Goal: Check status: Check status

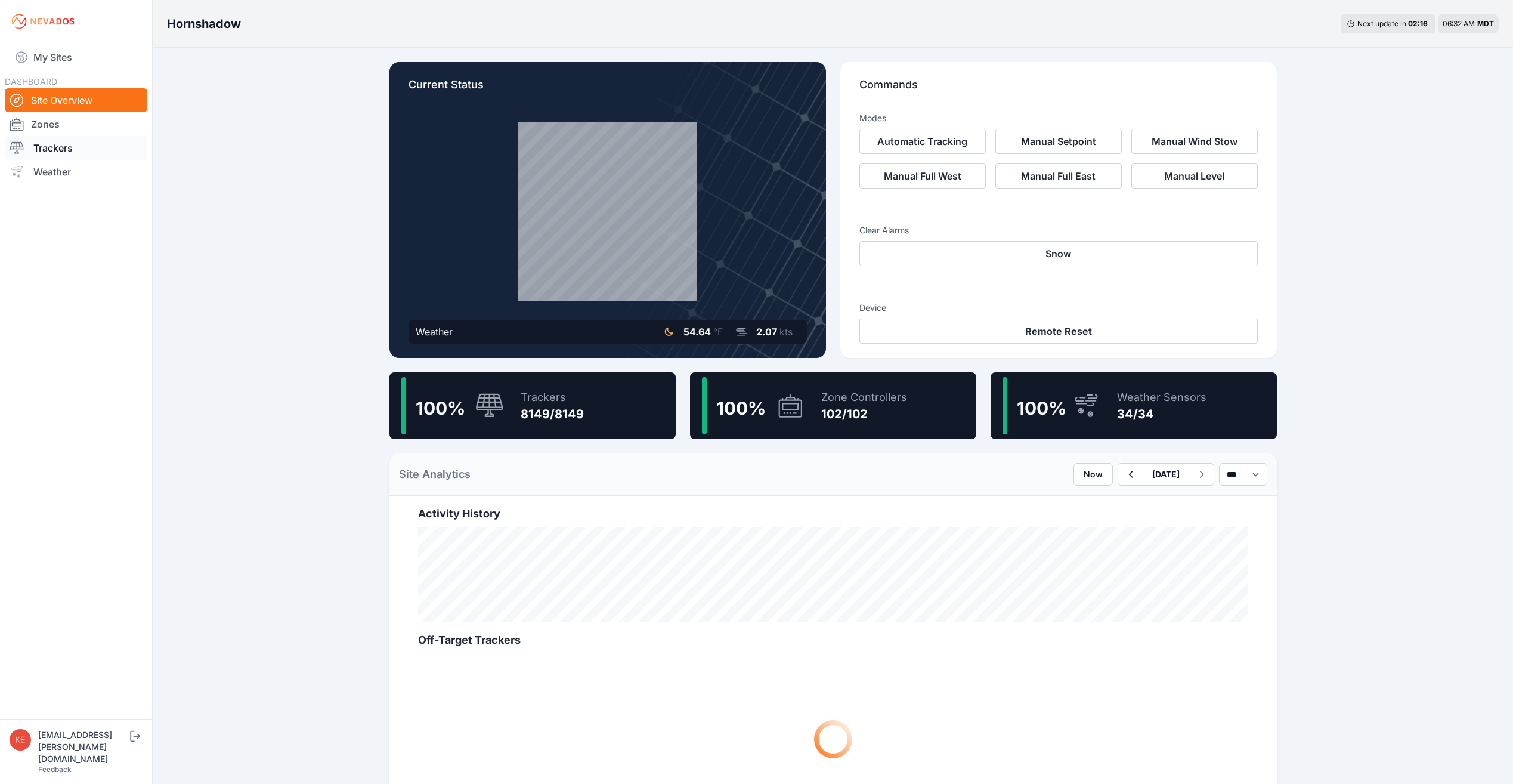
click at [62, 151] on link "Trackers" at bounding box center [76, 148] width 143 height 24
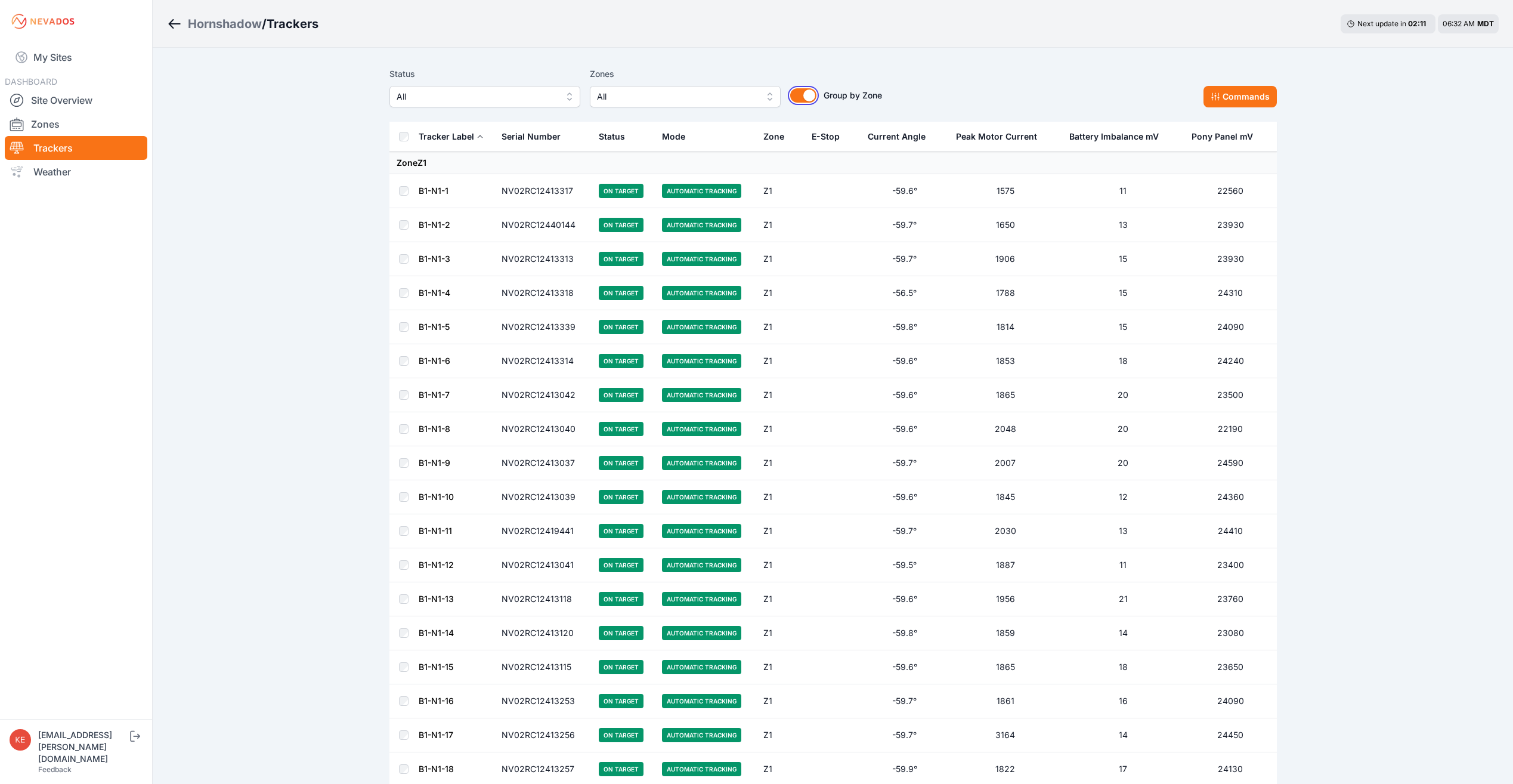
click at [806, 94] on button "Group by Zone" at bounding box center [804, 96] width 26 height 14
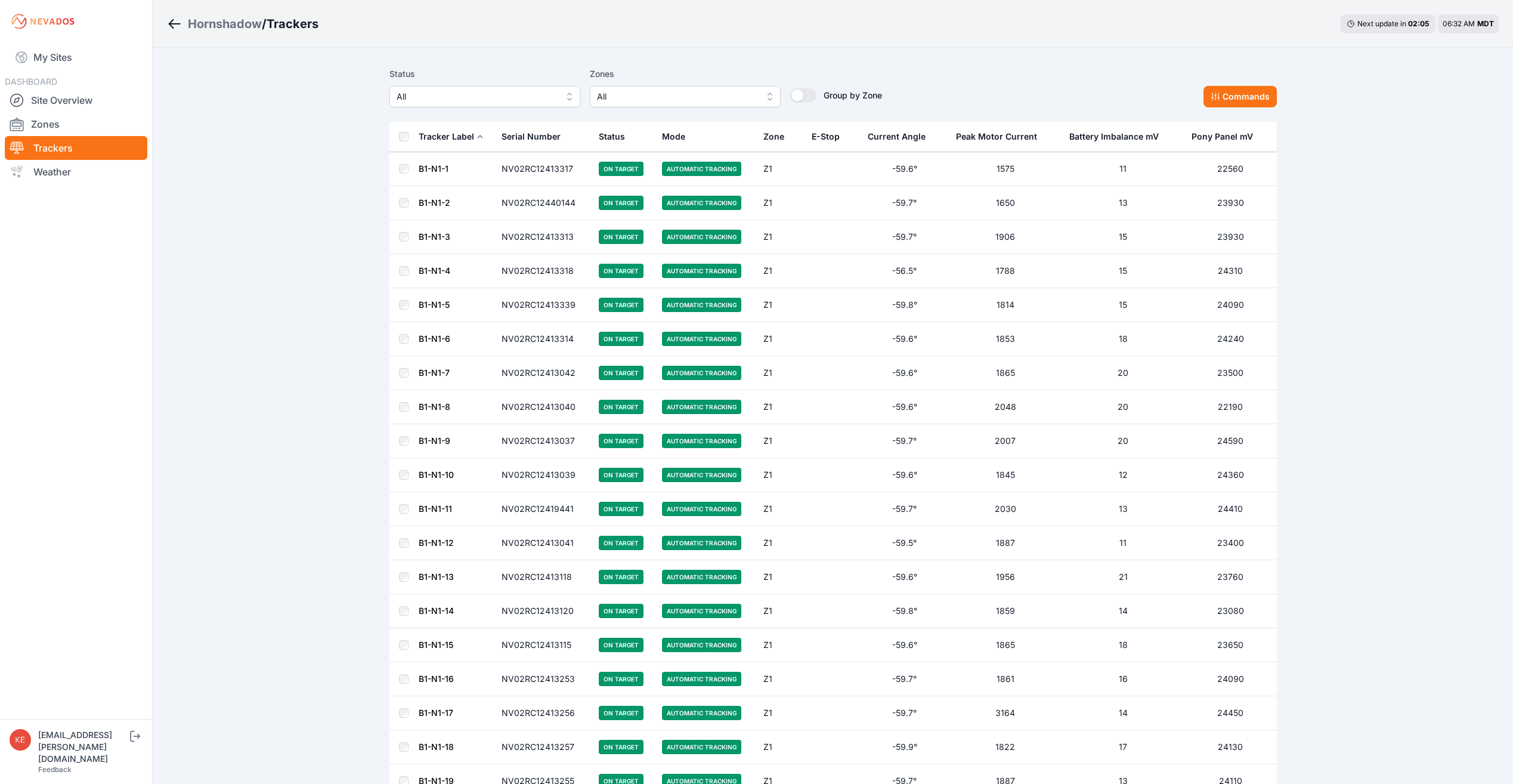
click at [834, 136] on div "E-Stop" at bounding box center [825, 136] width 28 height 12
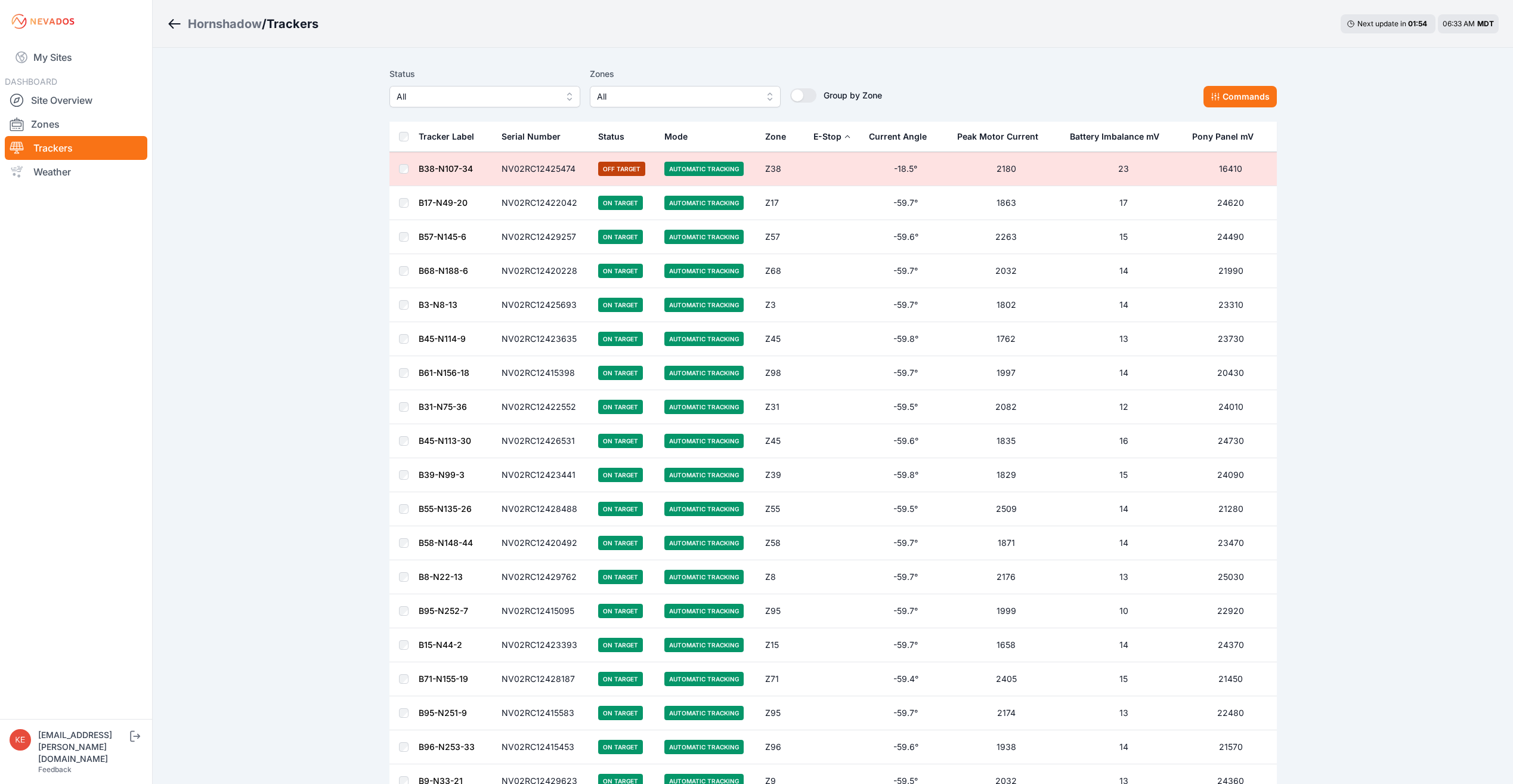
click at [842, 133] on button "E-Stop" at bounding box center [832, 137] width 37 height 29
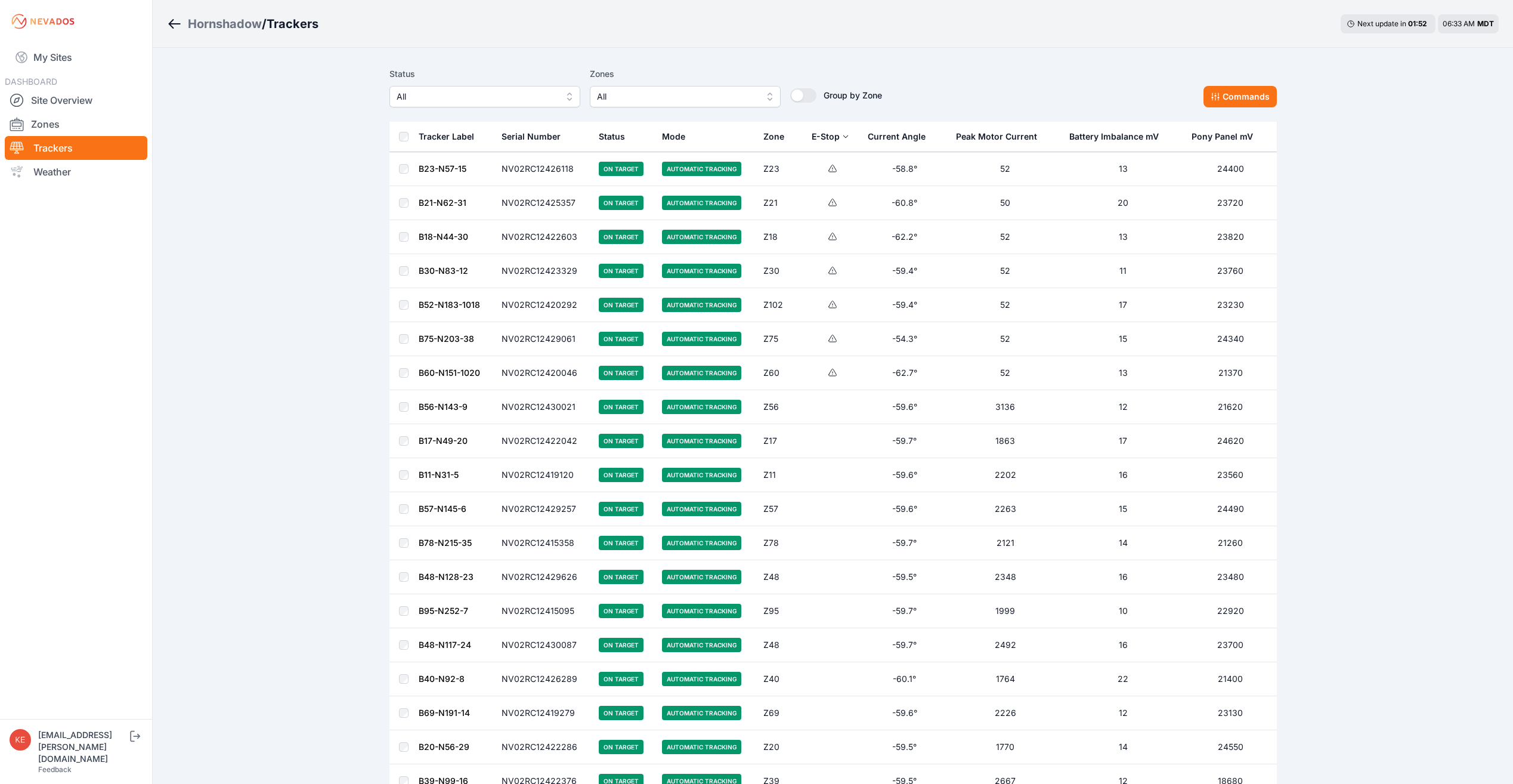
click at [840, 137] on button "E-Stop" at bounding box center [830, 137] width 37 height 29
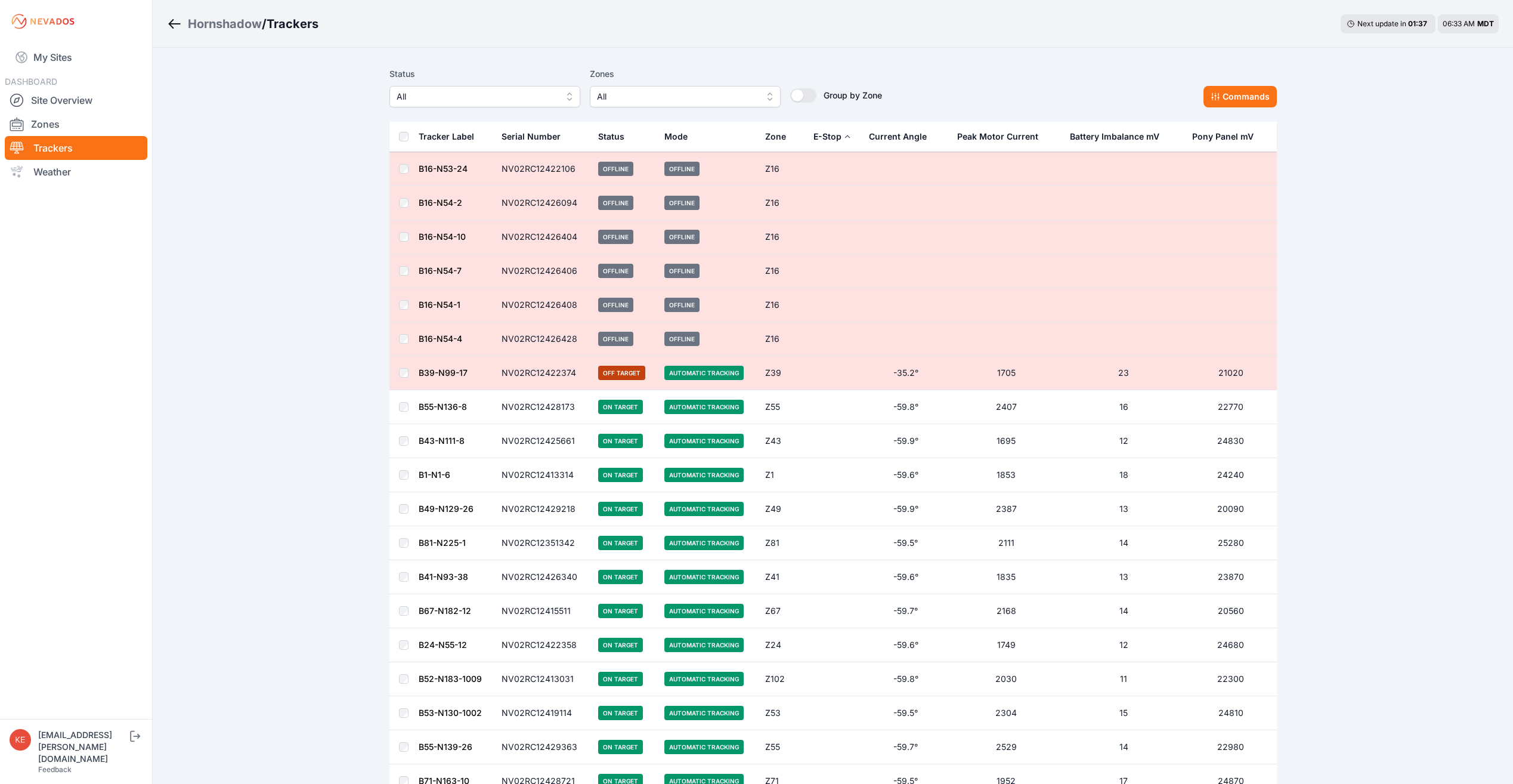
click at [838, 138] on div "E-Stop" at bounding box center [827, 136] width 28 height 12
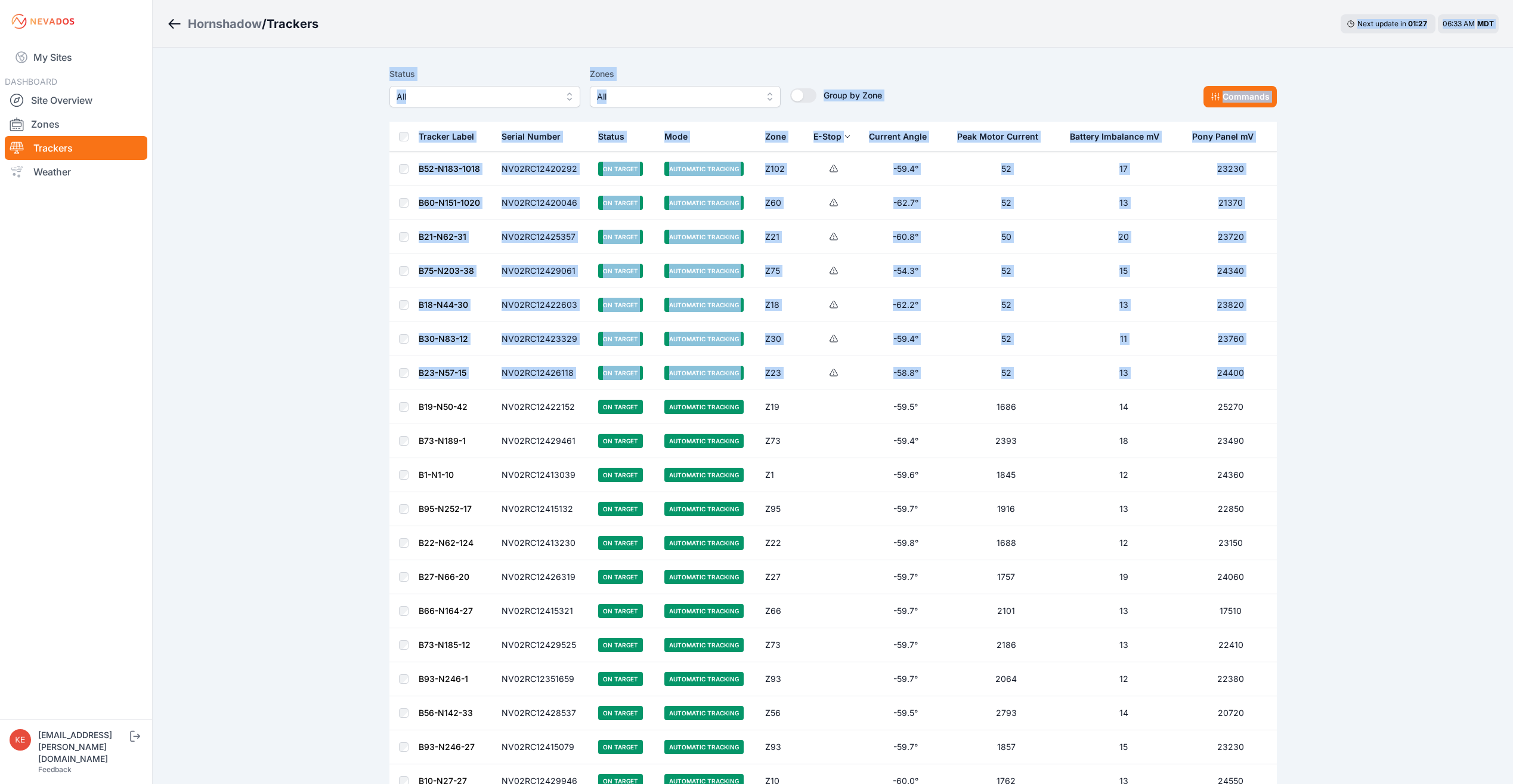
drag, startPoint x: 351, startPoint y: 56, endPoint x: 1271, endPoint y: 372, distance: 972.8
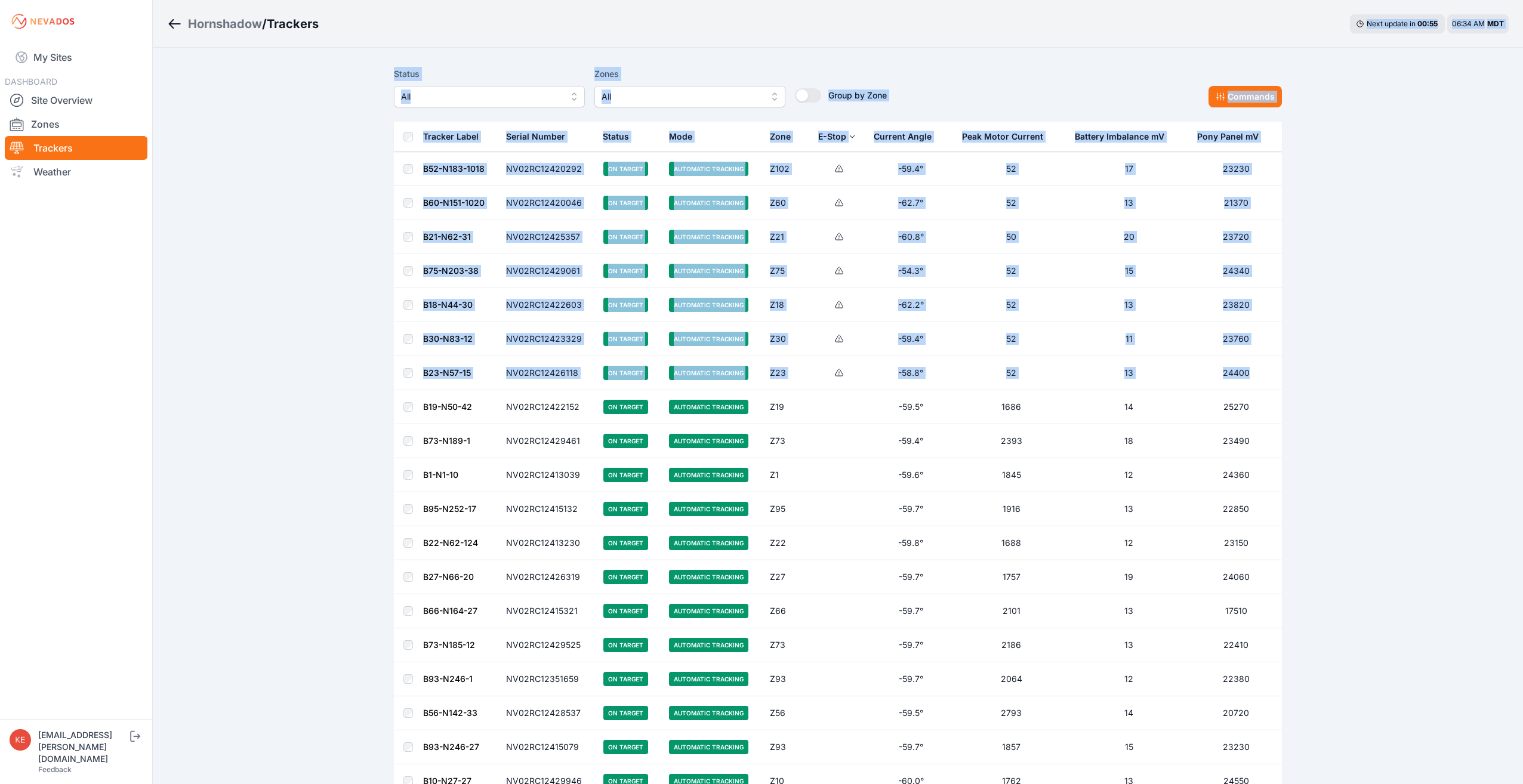
click at [523, 102] on span "All" at bounding box center [481, 97] width 160 height 14
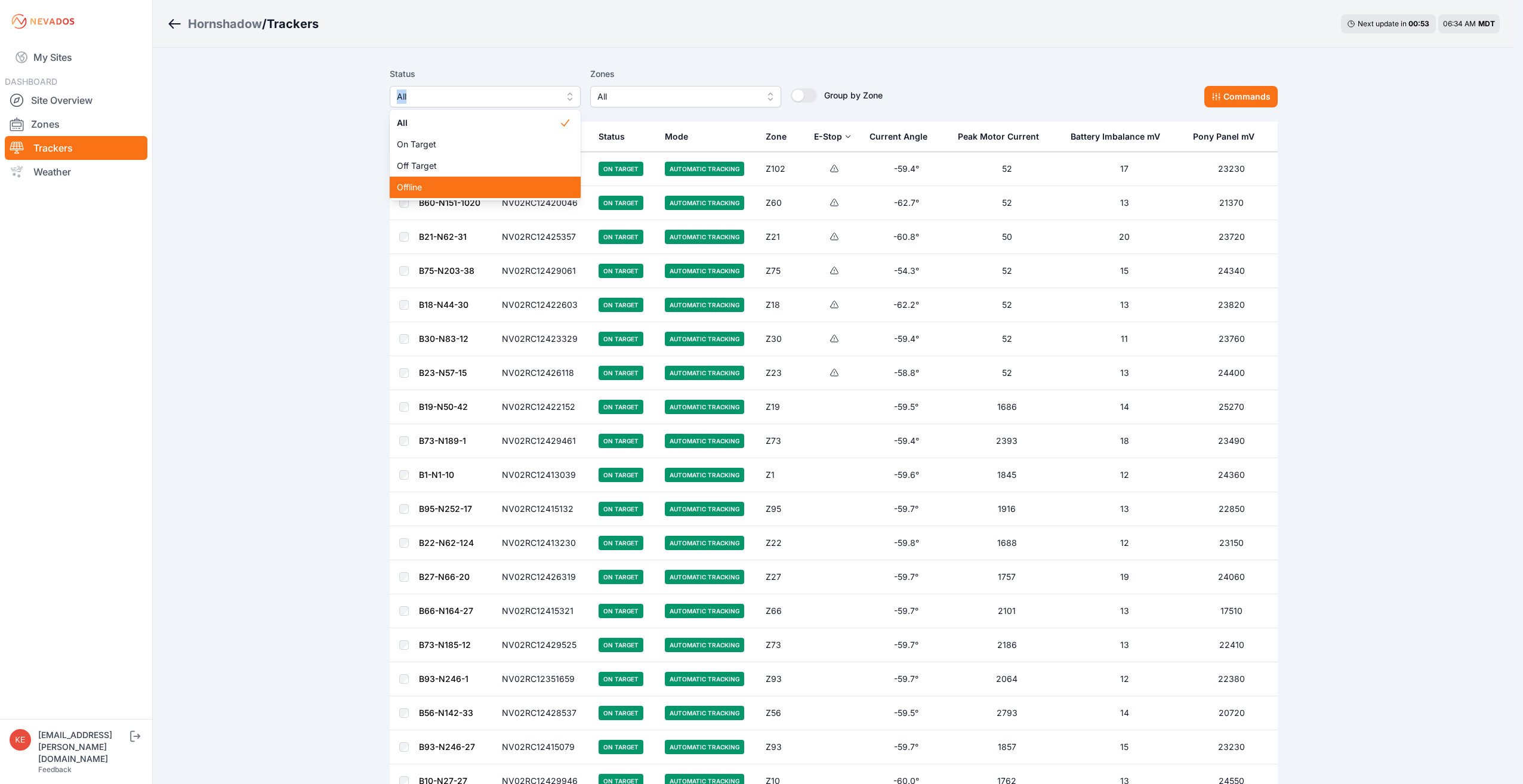
click at [490, 187] on span "Offline" at bounding box center [478, 187] width 163 height 12
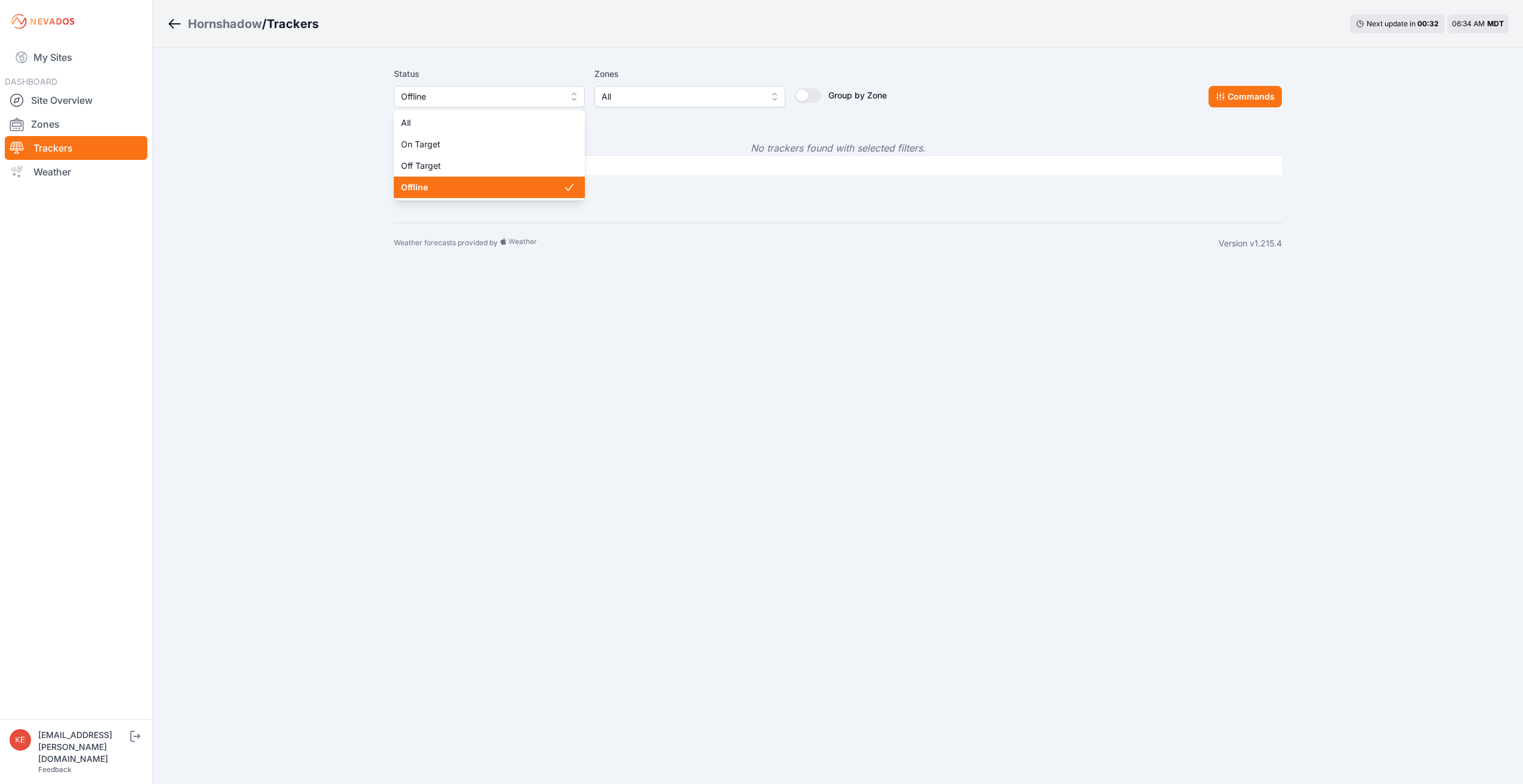
click at [571, 100] on button "Offline" at bounding box center [489, 96] width 191 height 22
click at [557, 167] on span "Off Target" at bounding box center [482, 166] width 163 height 12
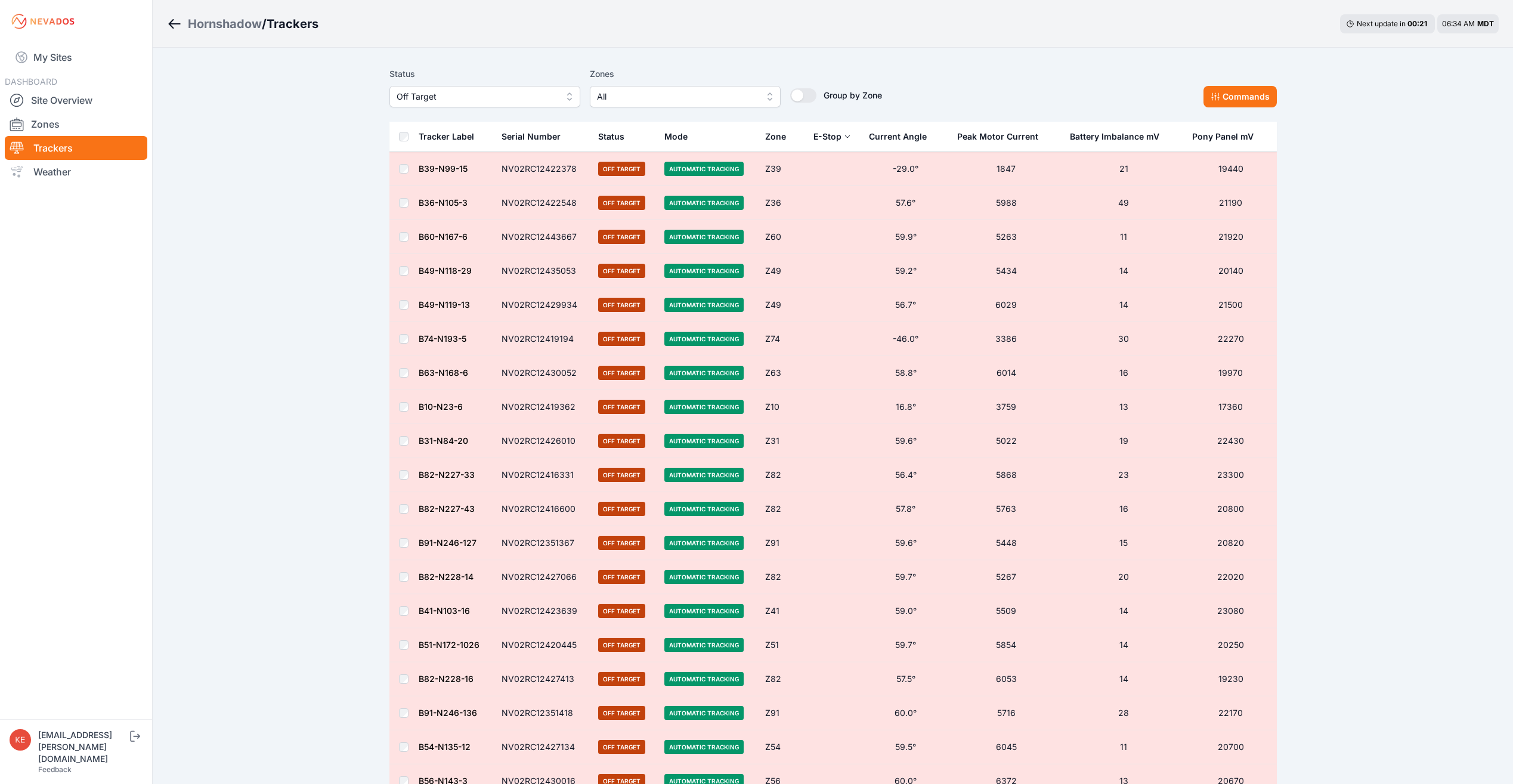
click at [571, 98] on button "Off Target" at bounding box center [485, 96] width 191 height 22
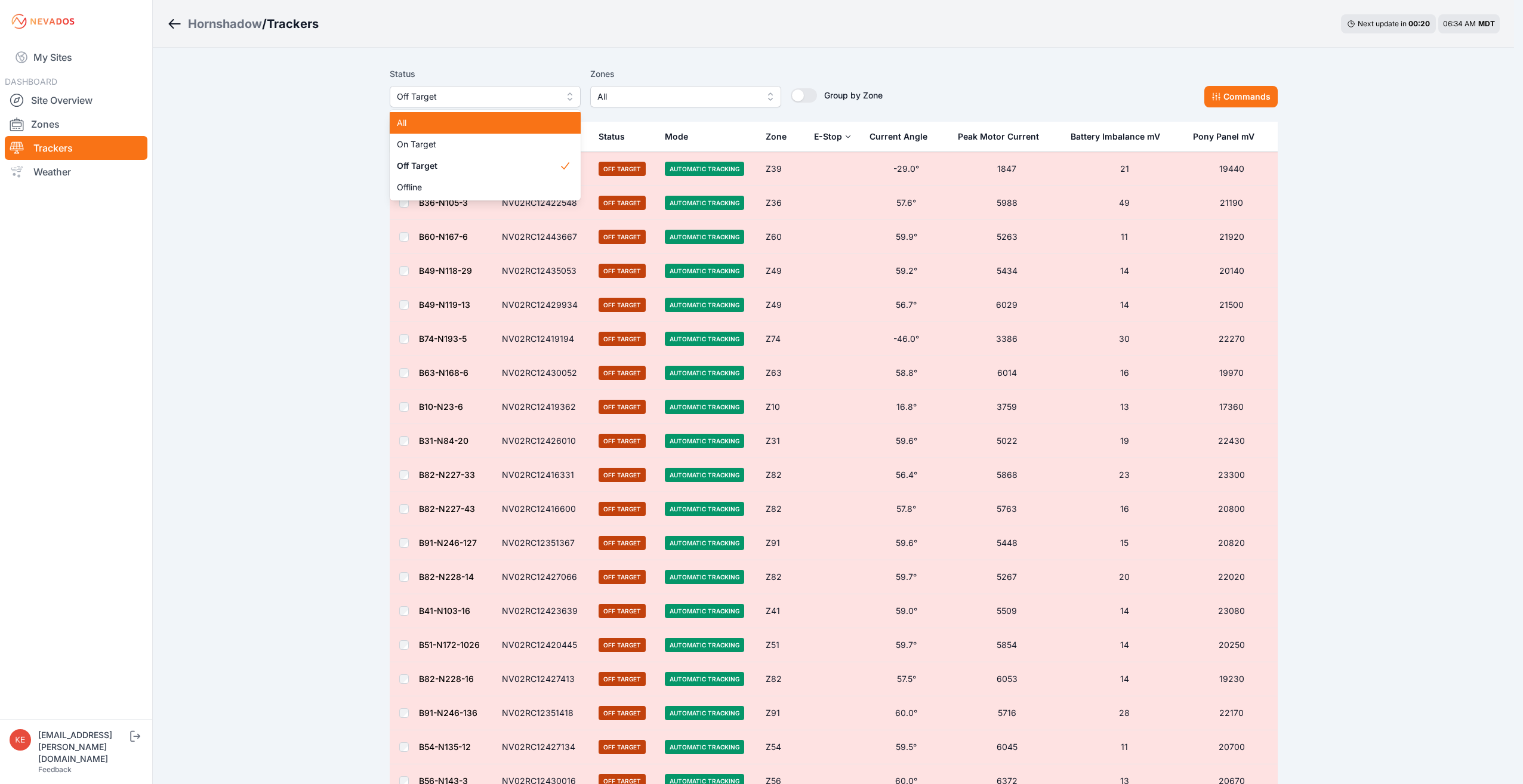
click at [555, 120] on span "All" at bounding box center [478, 122] width 163 height 12
